Goal: Check status: Check status

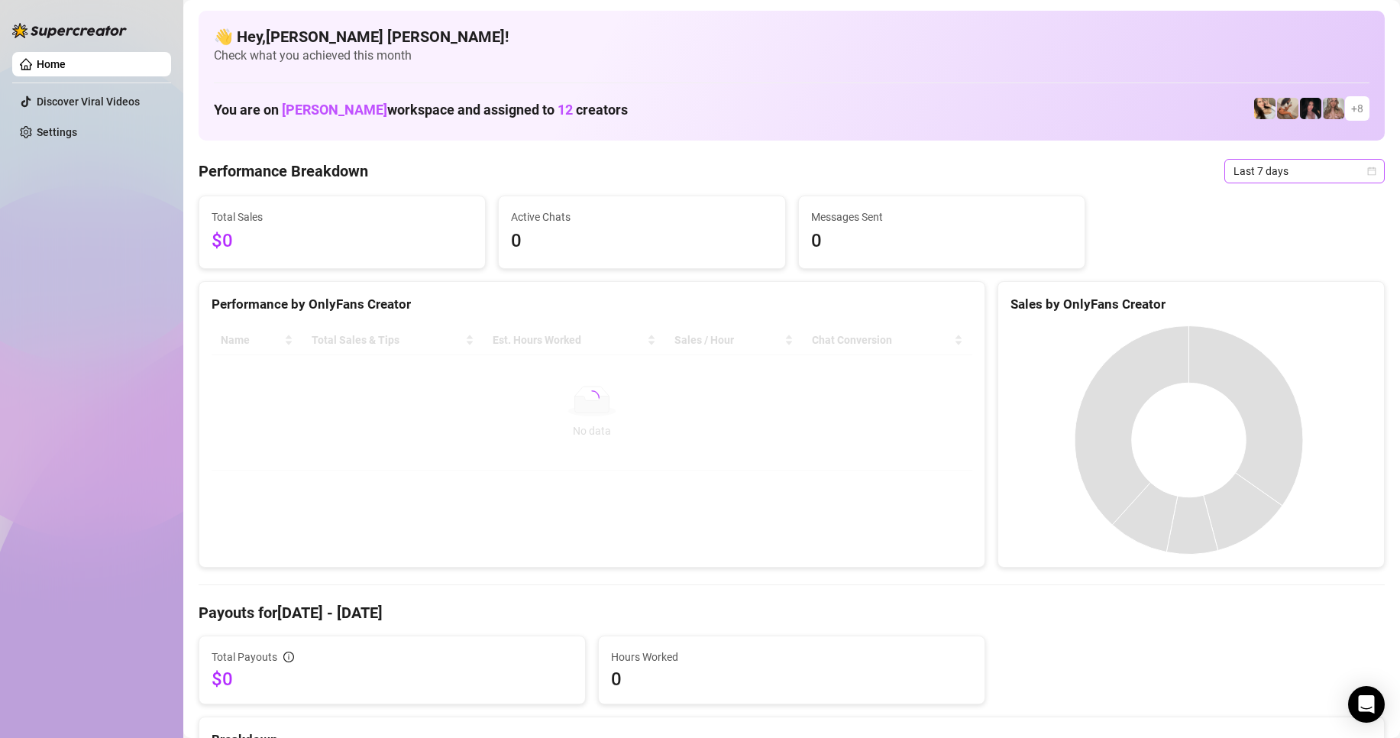
click at [1368, 170] on icon "calendar" at bounding box center [1372, 171] width 9 height 9
click at [1283, 300] on div "Custom date" at bounding box center [1292, 299] width 136 height 17
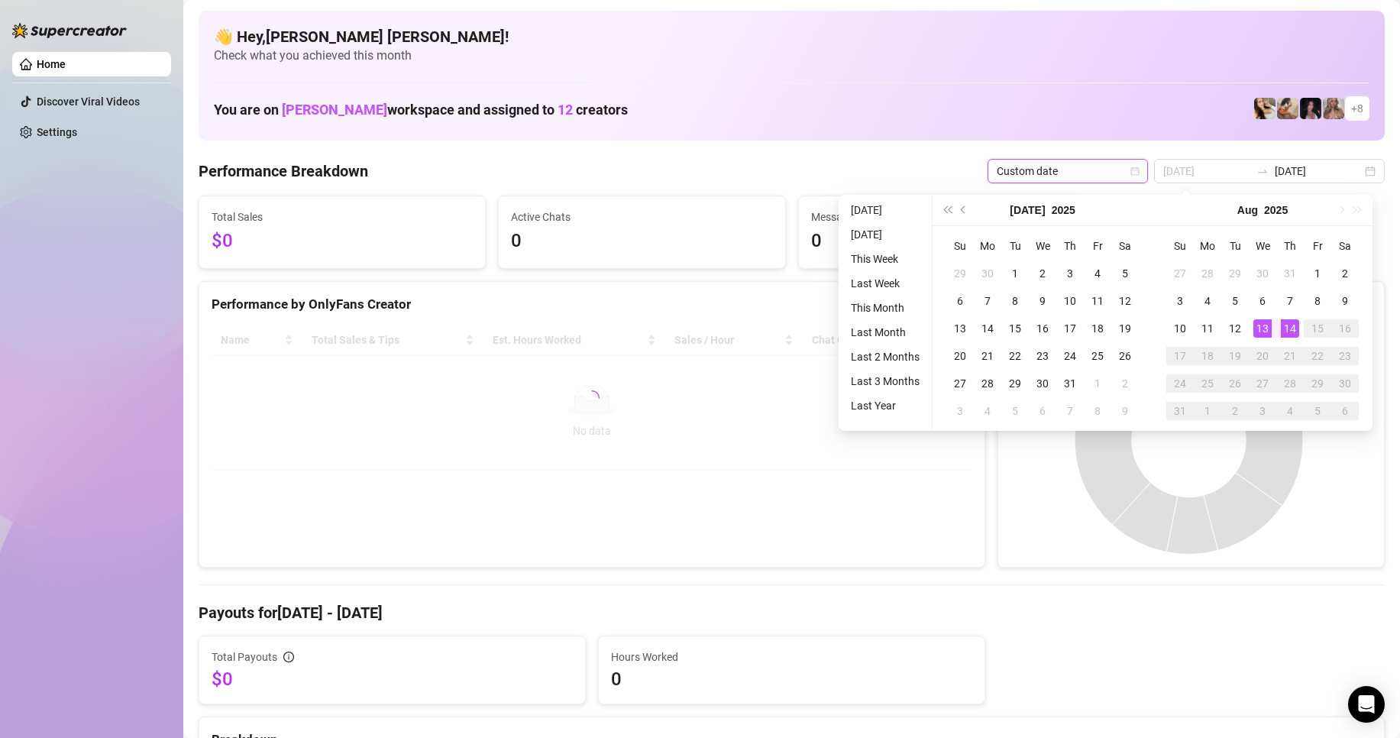
type input "[DATE]"
click at [1287, 327] on div "14" at bounding box center [1290, 328] width 18 height 18
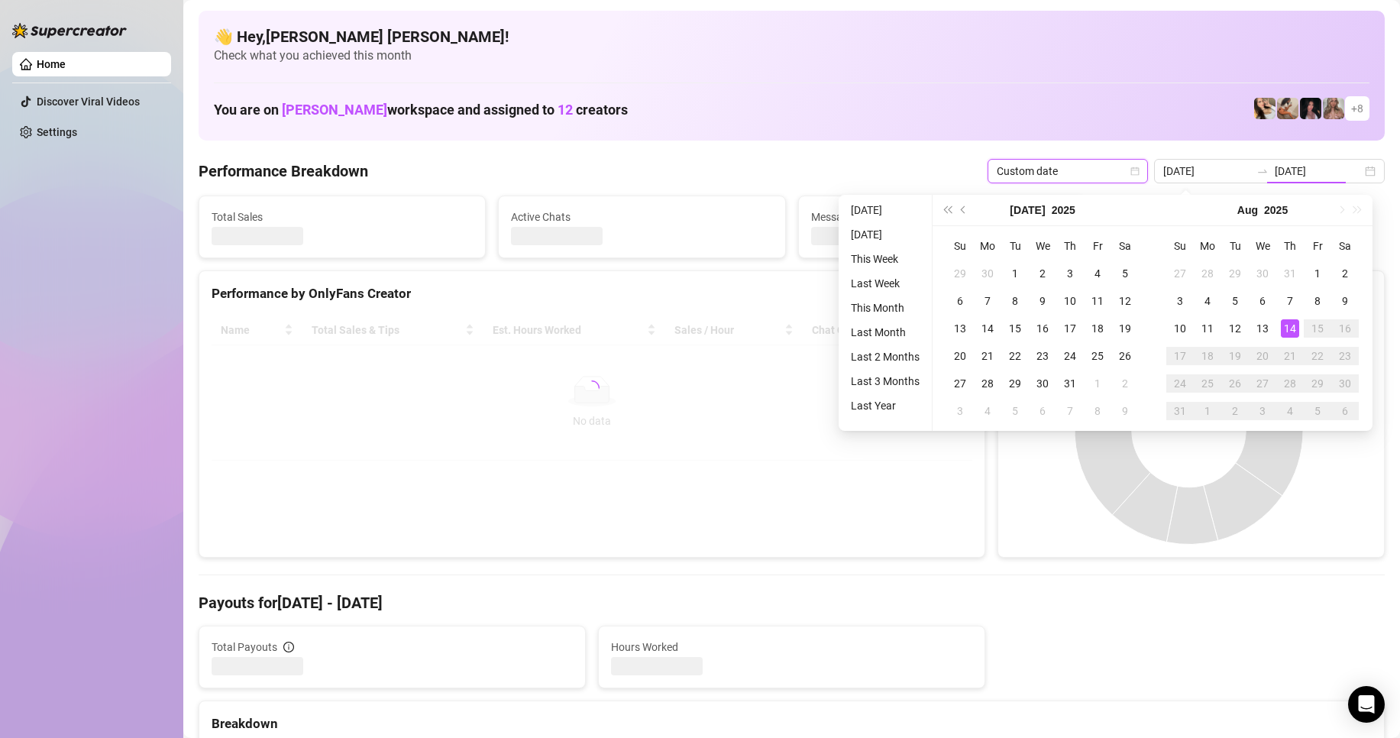
type input "[DATE]"
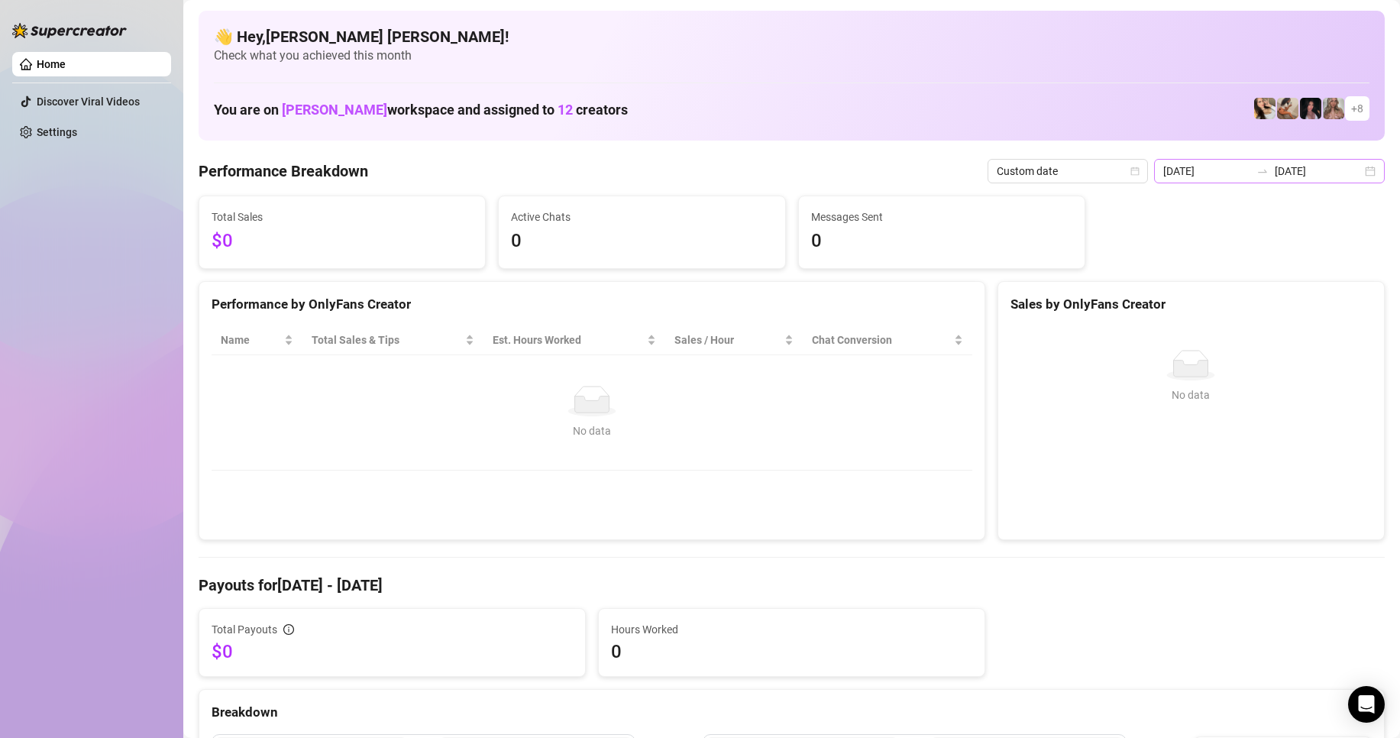
click at [1353, 167] on div "2025-08-14 2025-08-14" at bounding box center [1269, 171] width 231 height 24
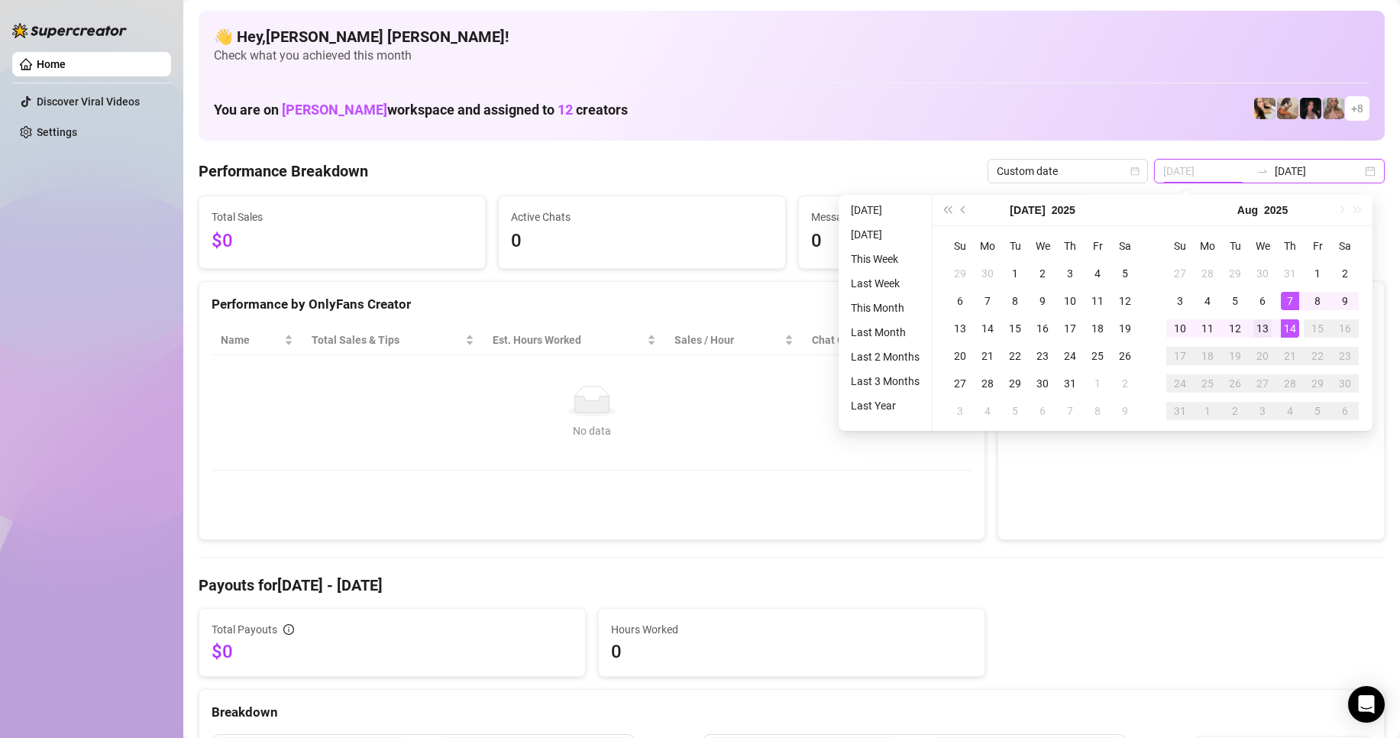
type input "[DATE]"
click at [1269, 328] on div "13" at bounding box center [1263, 328] width 18 height 18
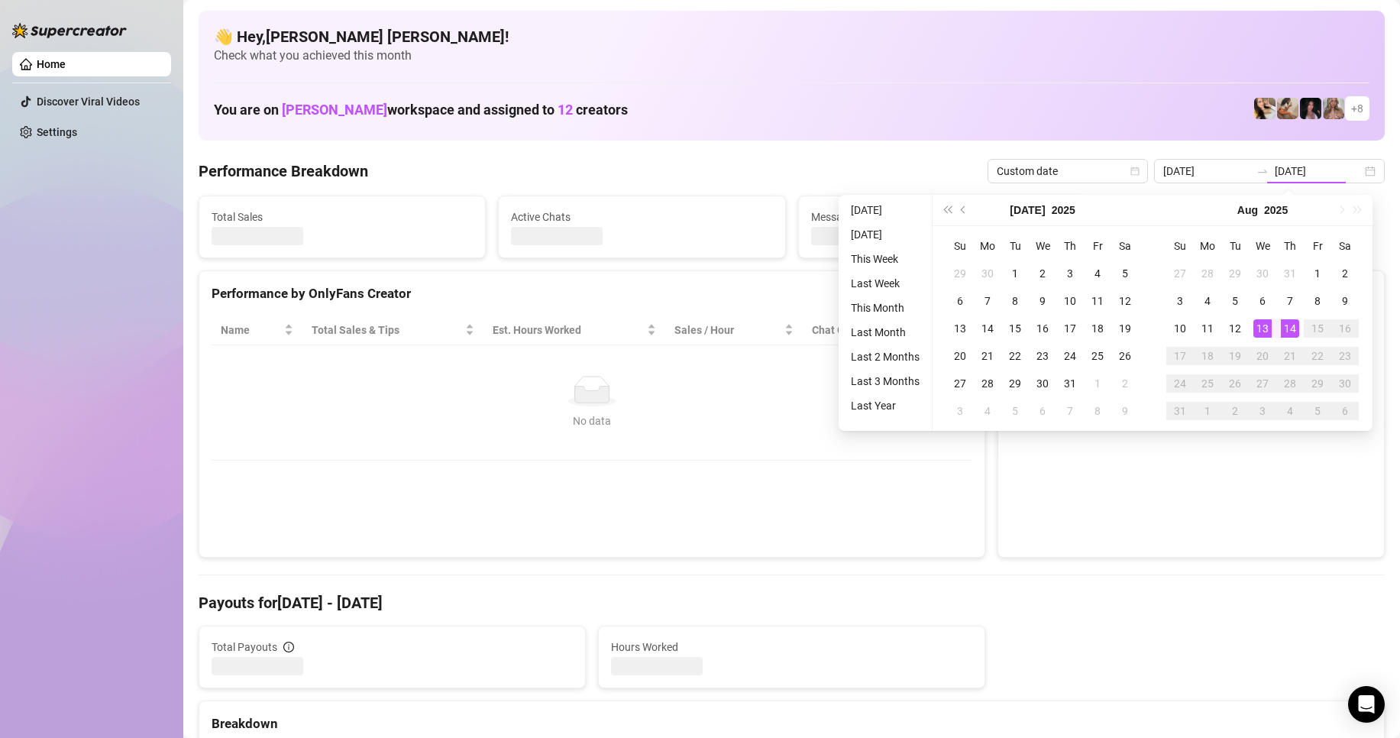
type input "[DATE]"
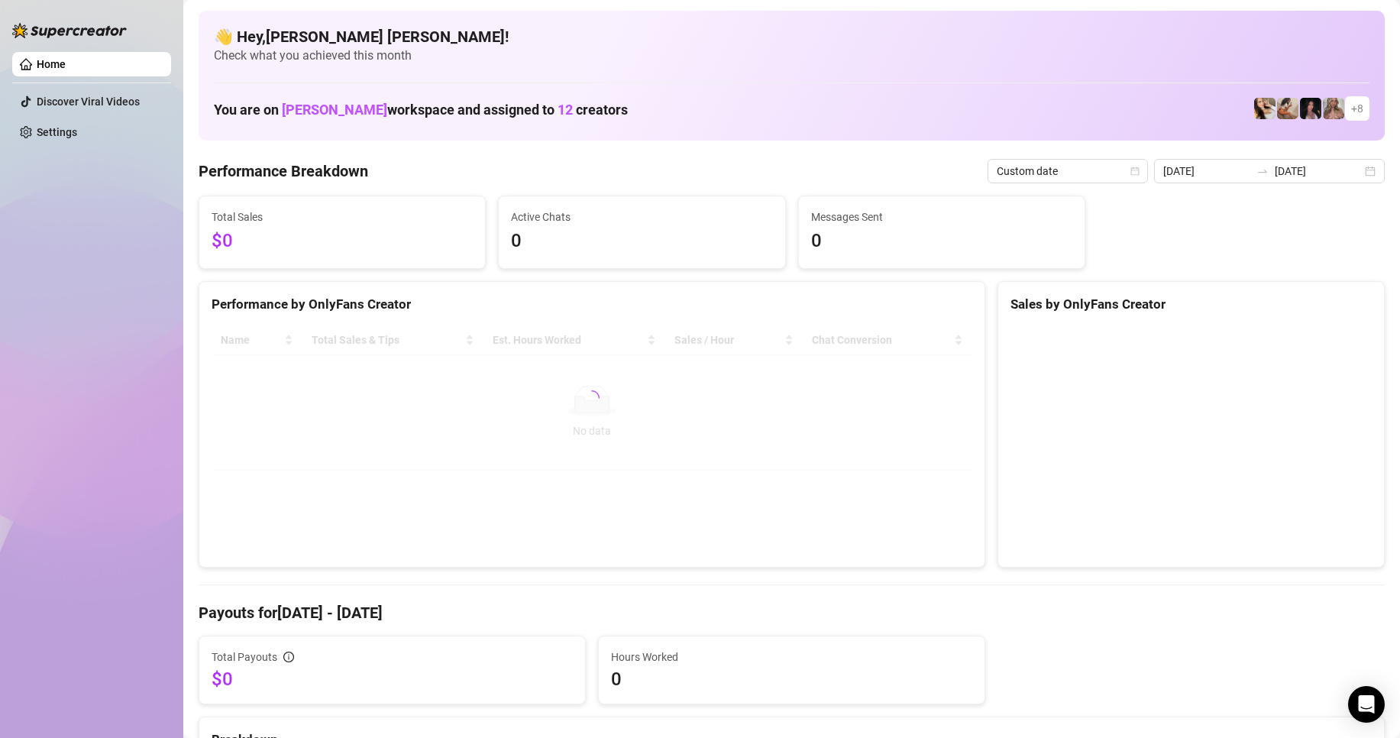
click at [1354, 353] on canvas at bounding box center [1189, 439] width 357 height 229
click at [1352, 172] on div "2025-08-13 2025-08-13" at bounding box center [1269, 171] width 231 height 24
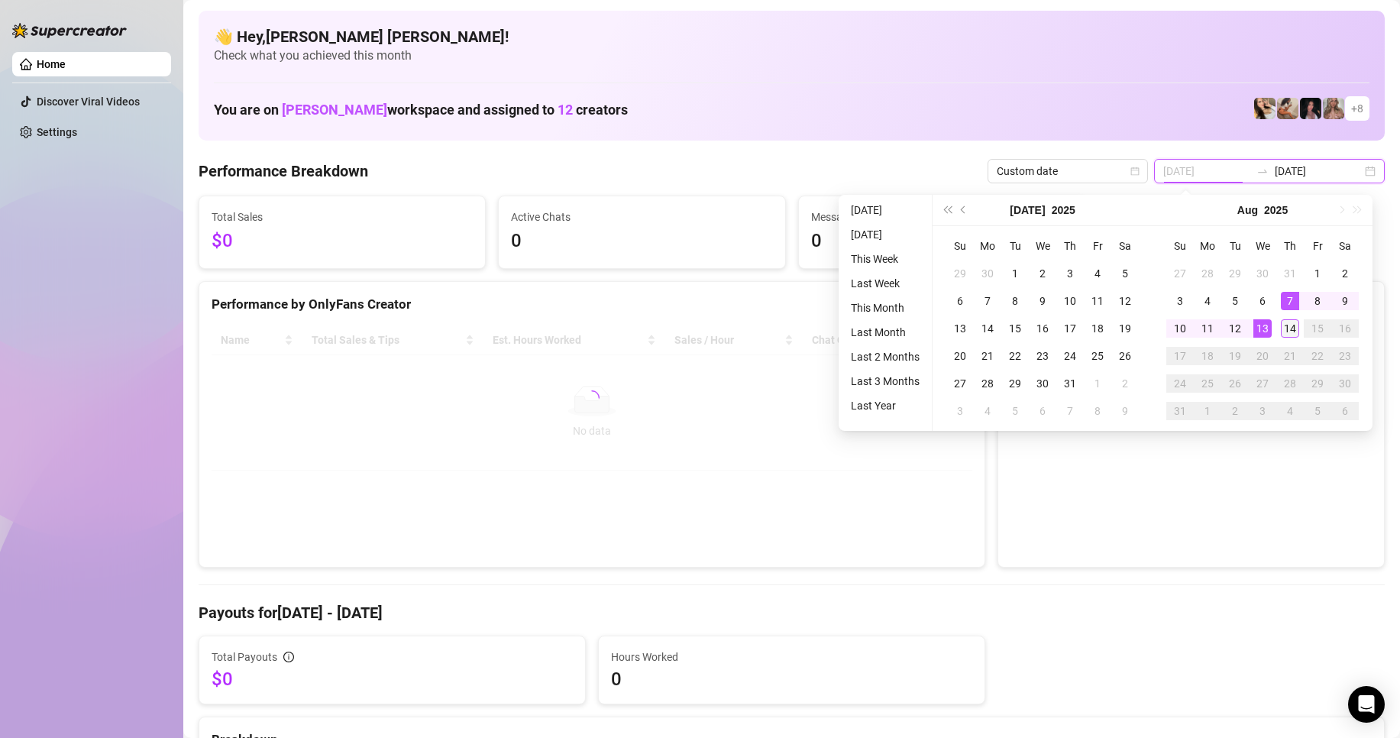
type input "[DATE]"
click at [1288, 329] on div "14" at bounding box center [1290, 328] width 18 height 18
type input "[DATE]"
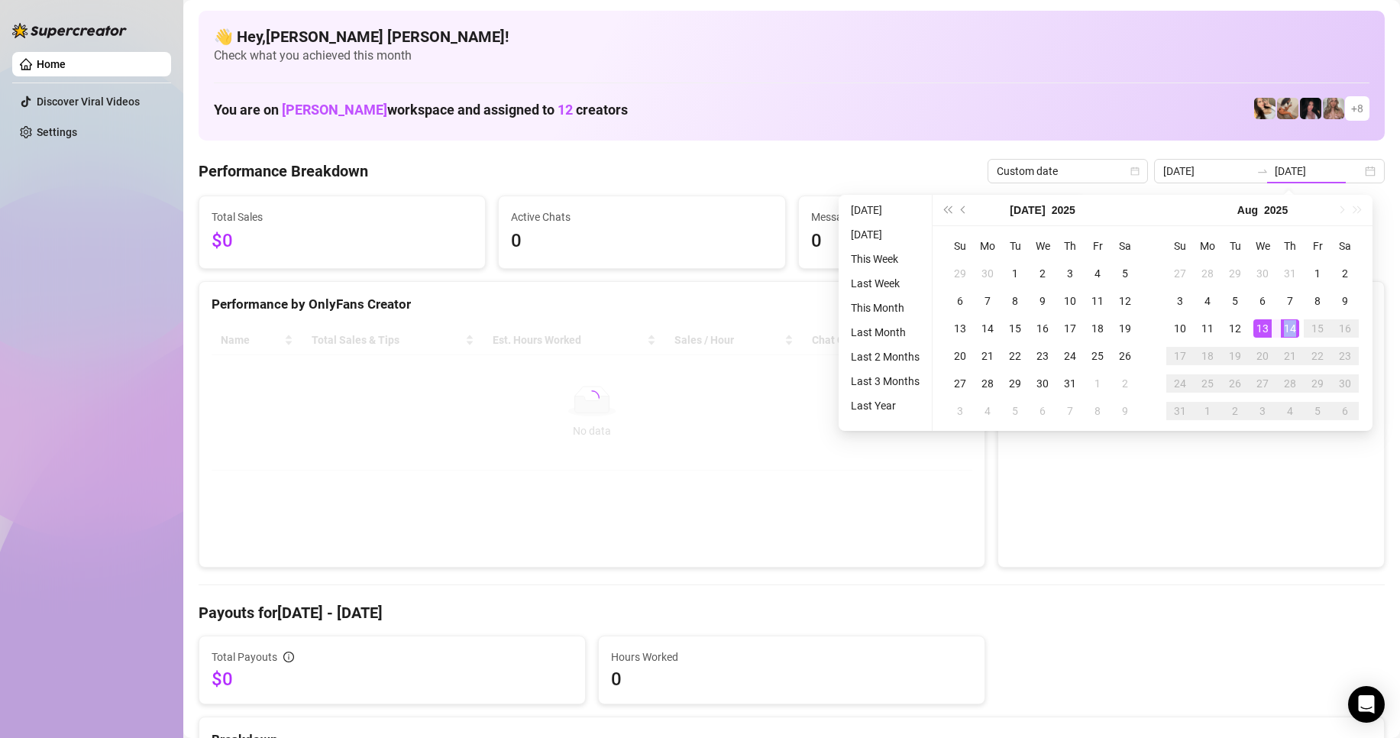
type input "[DATE]"
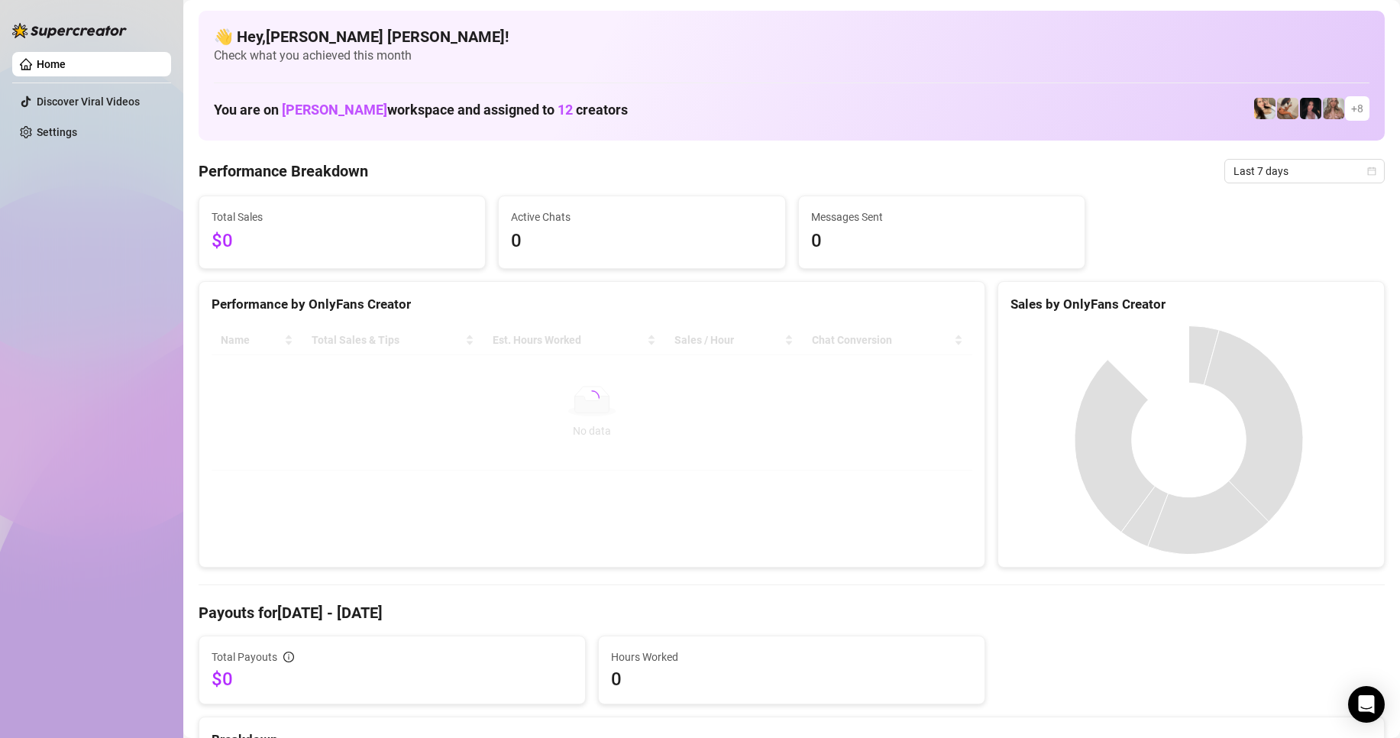
click at [1031, 427] on canvas at bounding box center [1189, 439] width 357 height 229
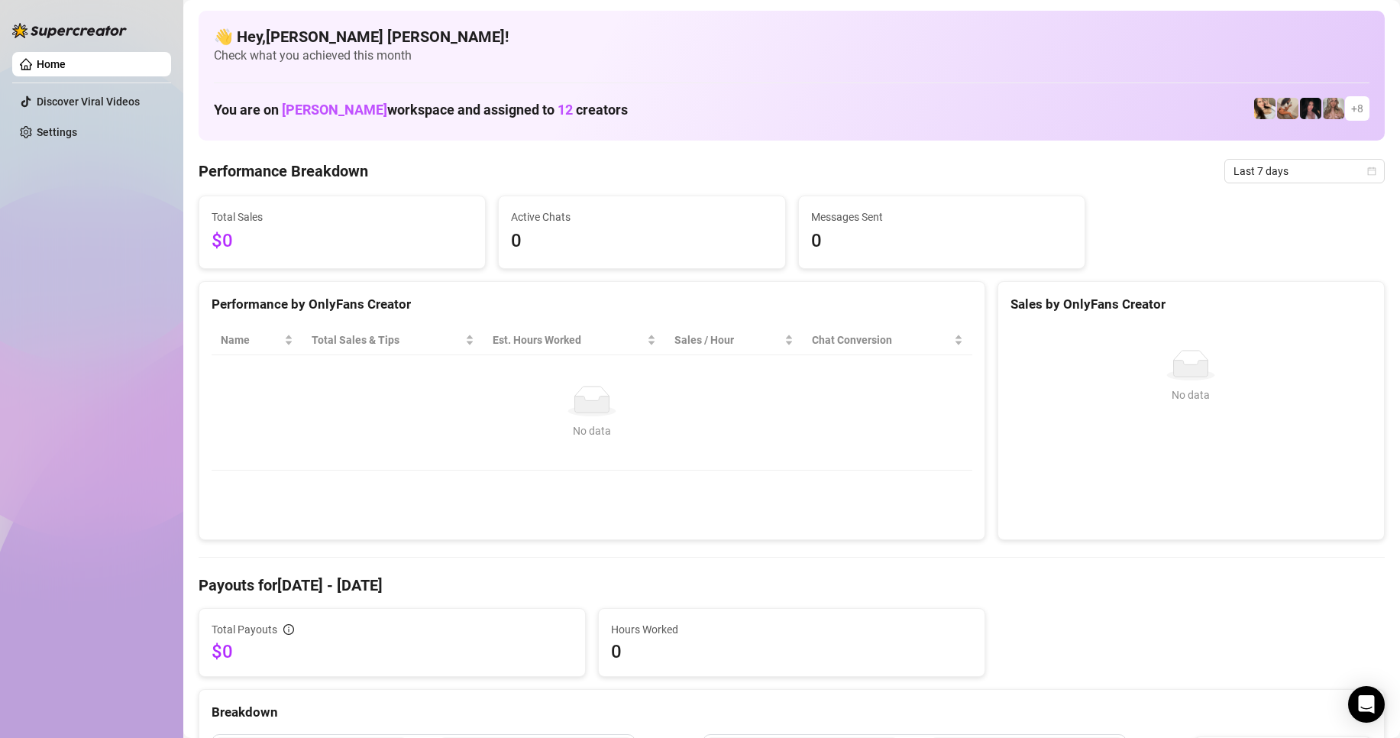
click at [780, 498] on div "Performance by OnlyFans Creator Name Total Sales & Tips Est. Hours Worked Sales…" at bounding box center [592, 411] width 787 height 260
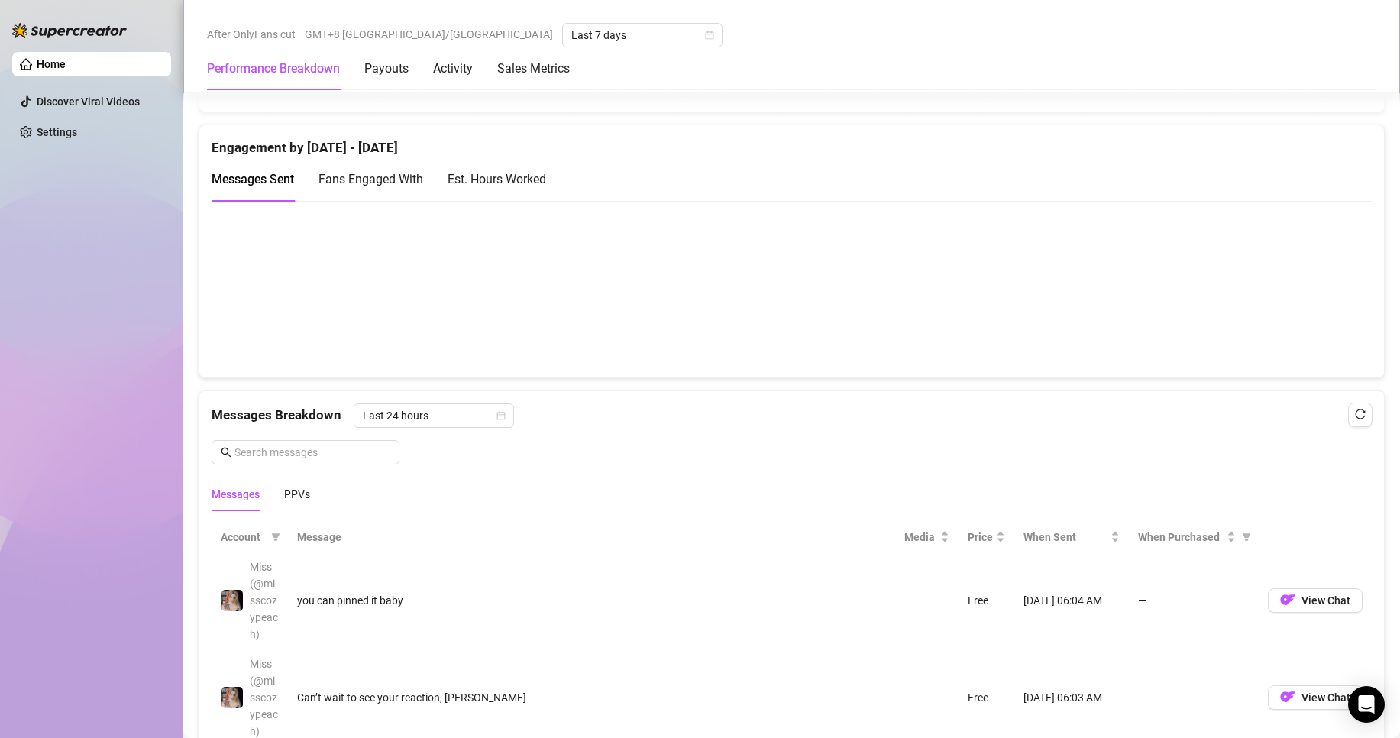
scroll to position [1070, 0]
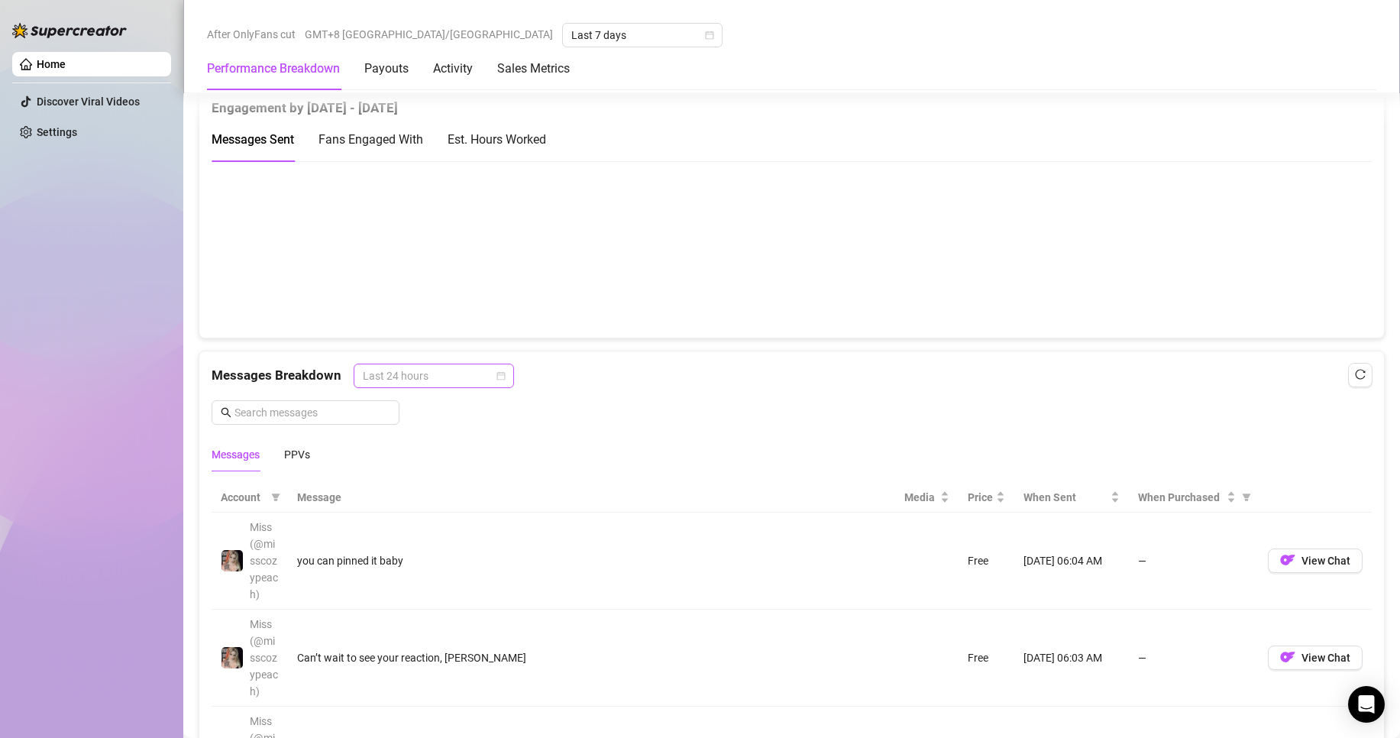
click at [504, 381] on div "Last 24 hours" at bounding box center [434, 376] width 160 height 24
click at [1031, 403] on div "Messages Breakdown Last 24 hours Messages PPVs" at bounding box center [792, 418] width 1160 height 108
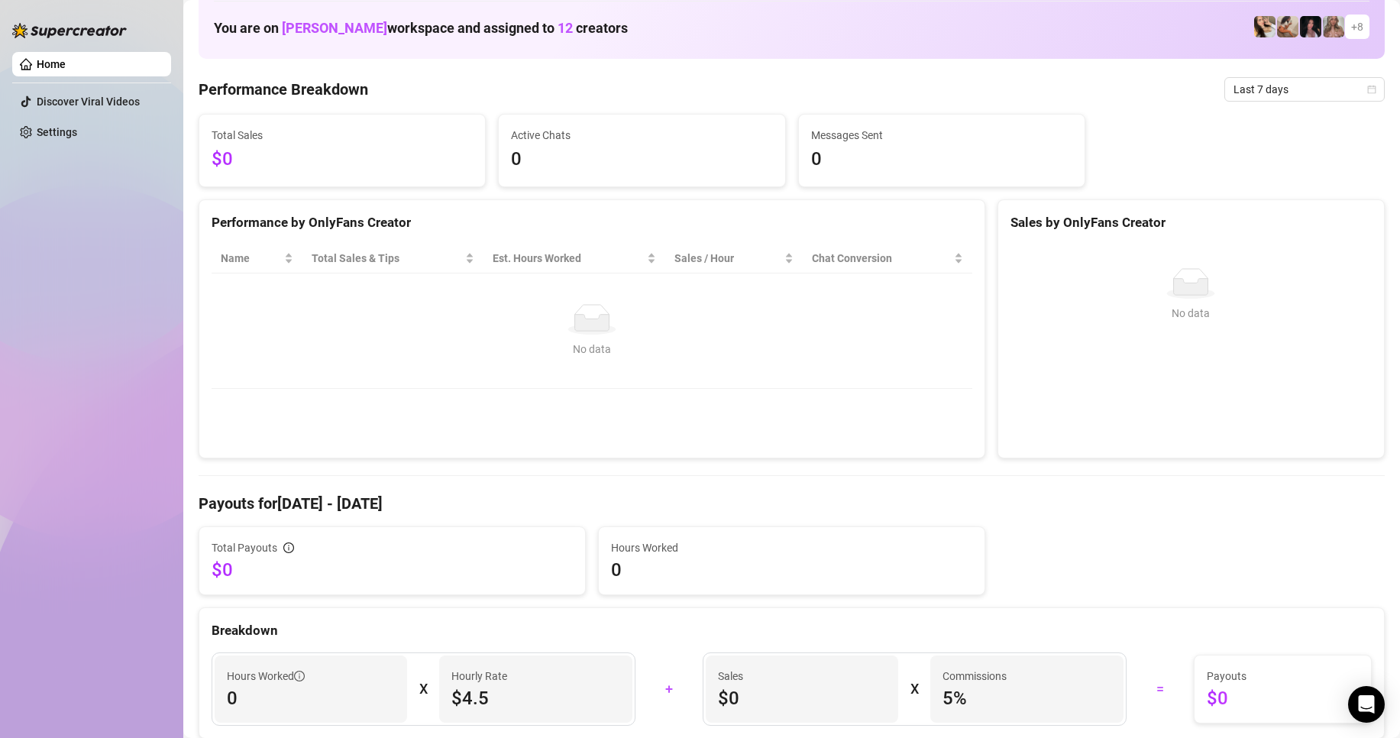
scroll to position [0, 0]
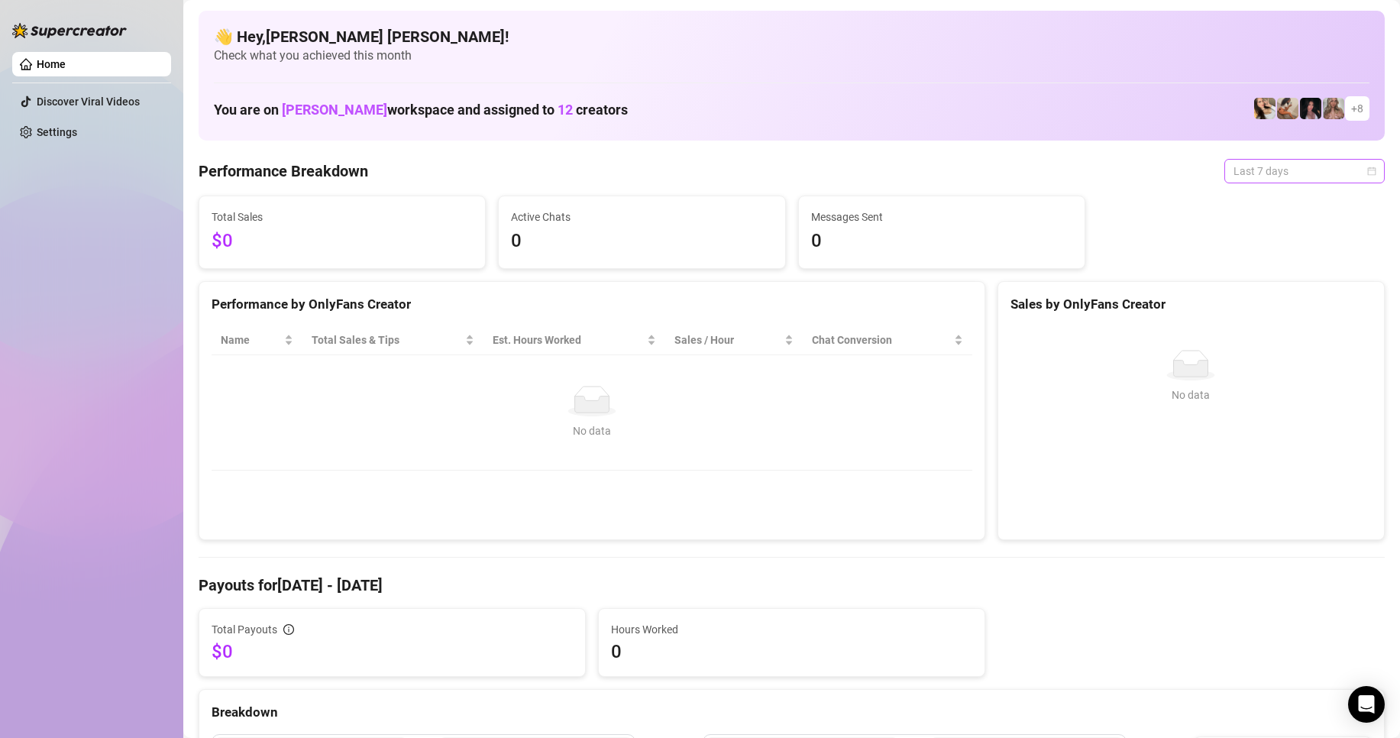
click at [1364, 177] on div "Last 7 days" at bounding box center [1305, 171] width 160 height 24
click at [1273, 298] on div "Custom date" at bounding box center [1292, 299] width 136 height 17
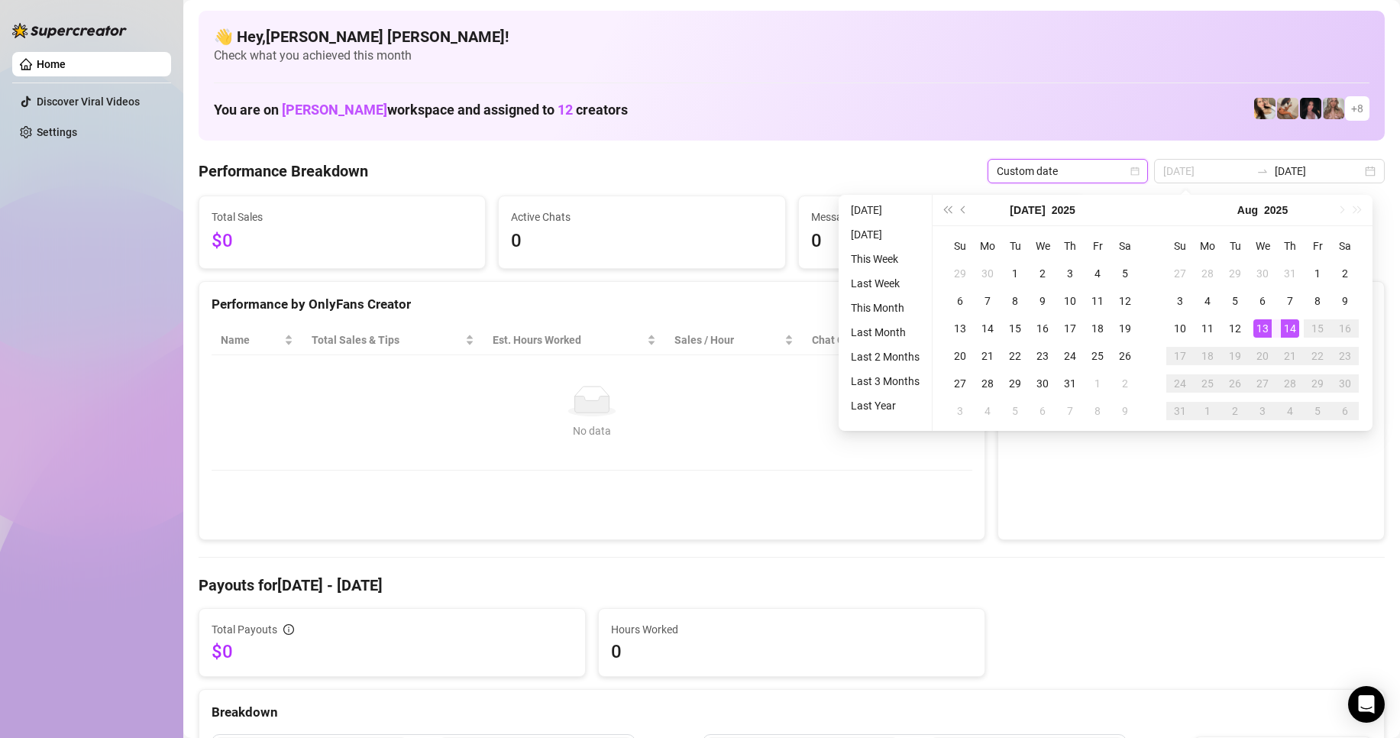
type input "[DATE]"
click at [1280, 322] on td "14" at bounding box center [1291, 329] width 28 height 28
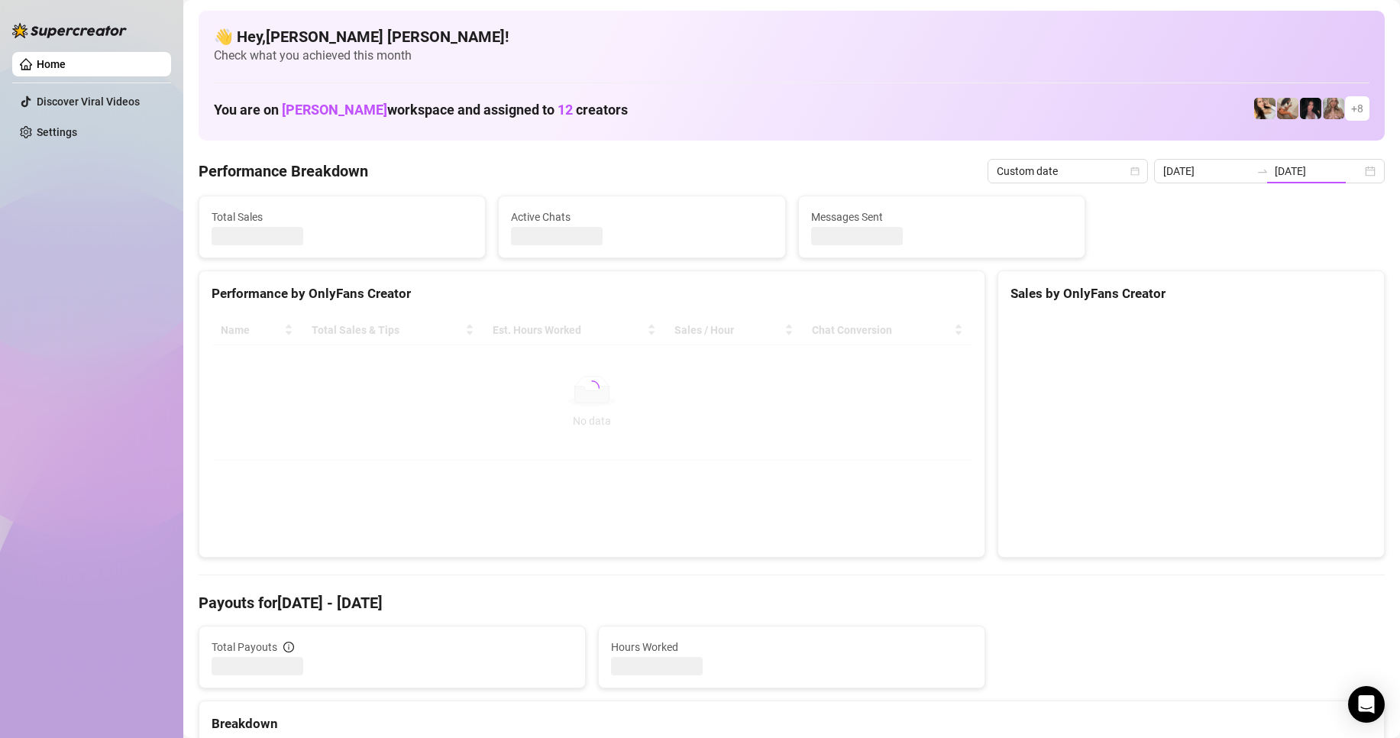
type input "[DATE]"
